Goal: Find specific fact: Locate a discrete piece of known information

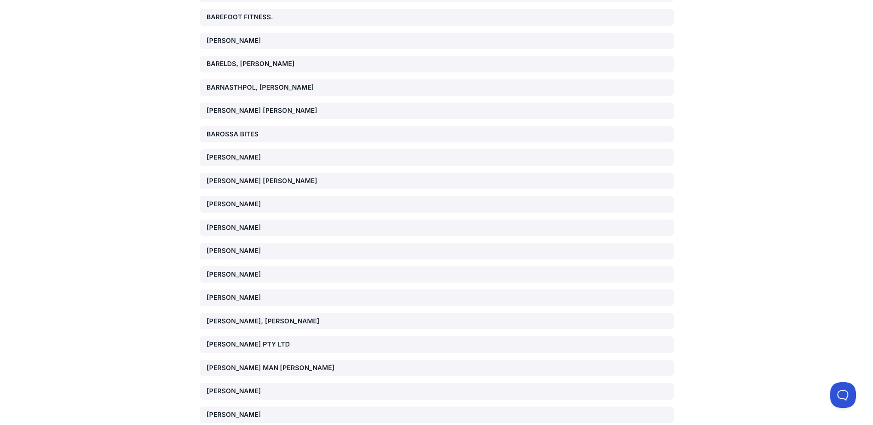
scroll to position [68331, 0]
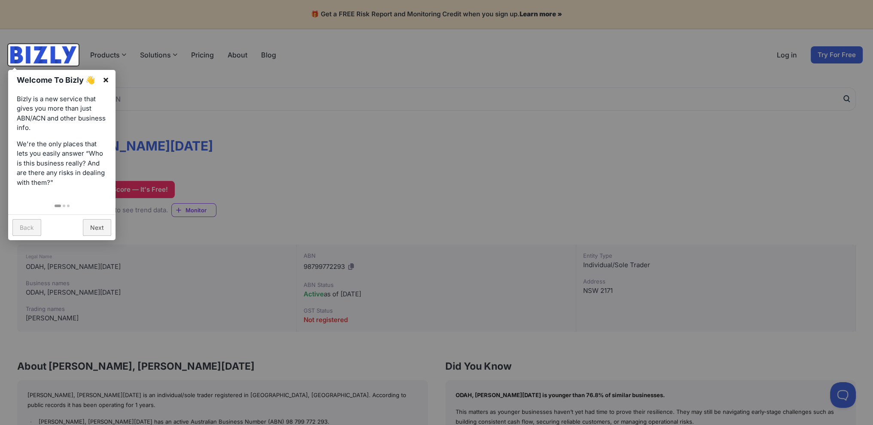
click at [104, 81] on link "×" at bounding box center [105, 79] width 19 height 19
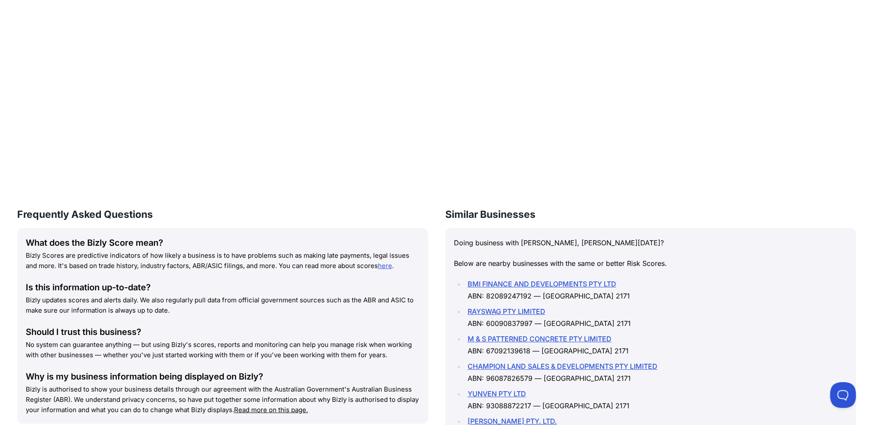
scroll to position [637, 0]
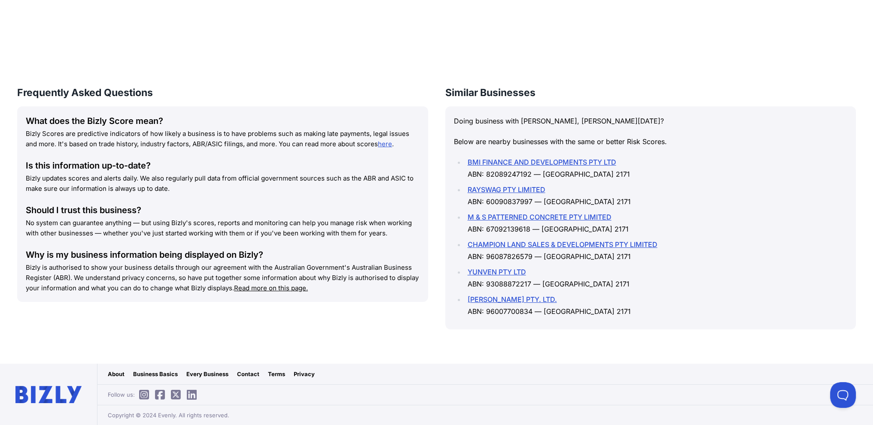
click at [308, 166] on div "Is this information up-to-date?" at bounding box center [223, 166] width 394 height 12
click at [370, 160] on div "Is this information up-to-date?" at bounding box center [223, 166] width 394 height 12
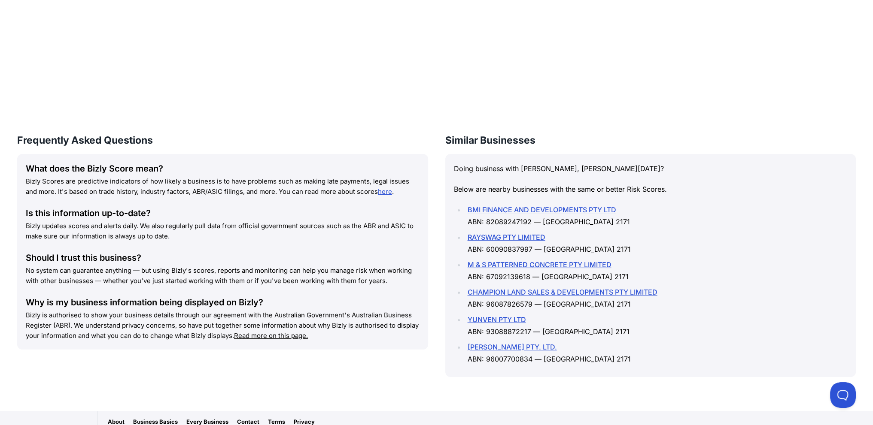
drag, startPoint x: 397, startPoint y: 226, endPoint x: 399, endPoint y: 220, distance: 6.2
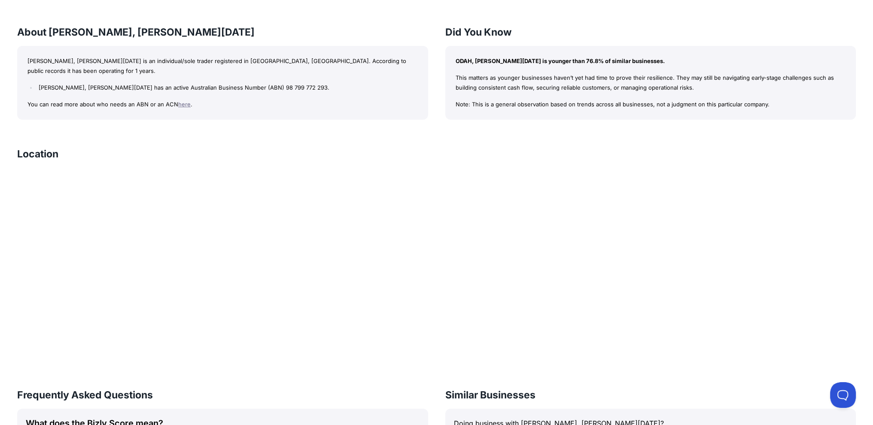
drag, startPoint x: 402, startPoint y: 282, endPoint x: 409, endPoint y: 195, distance: 87.4
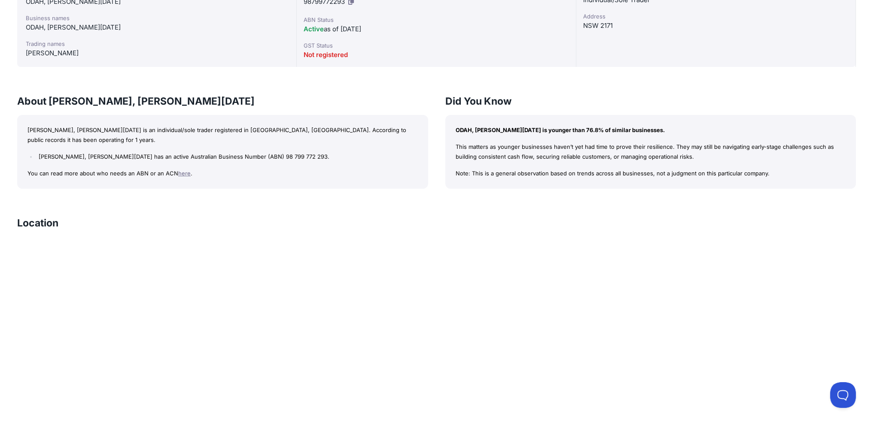
click at [432, 180] on div "About ODAH, JOHN NOEL ODAH, JOHN NOEL is an individual/sole trader registered i…" at bounding box center [436, 141] width 838 height 94
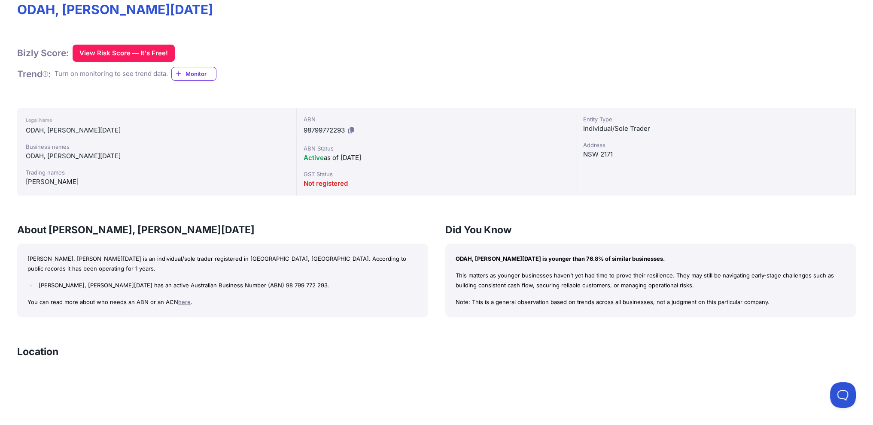
scroll to position [40, 0]
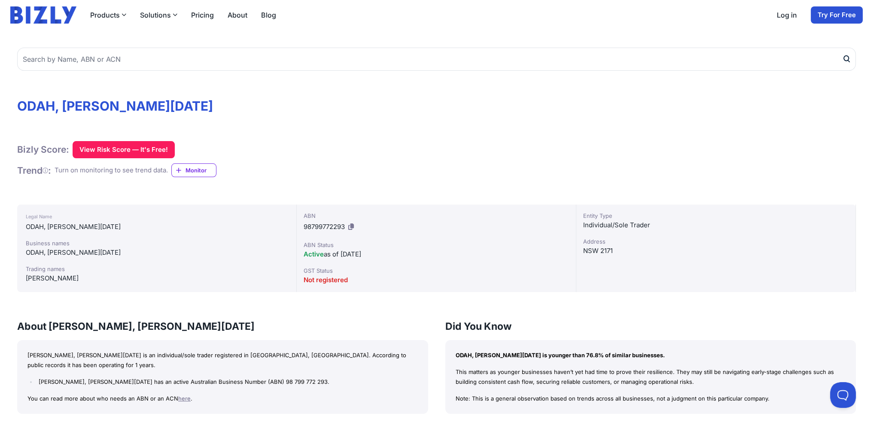
drag, startPoint x: 440, startPoint y: 170, endPoint x: 441, endPoint y: 133, distance: 37.4
